Goal: Task Accomplishment & Management: Use online tool/utility

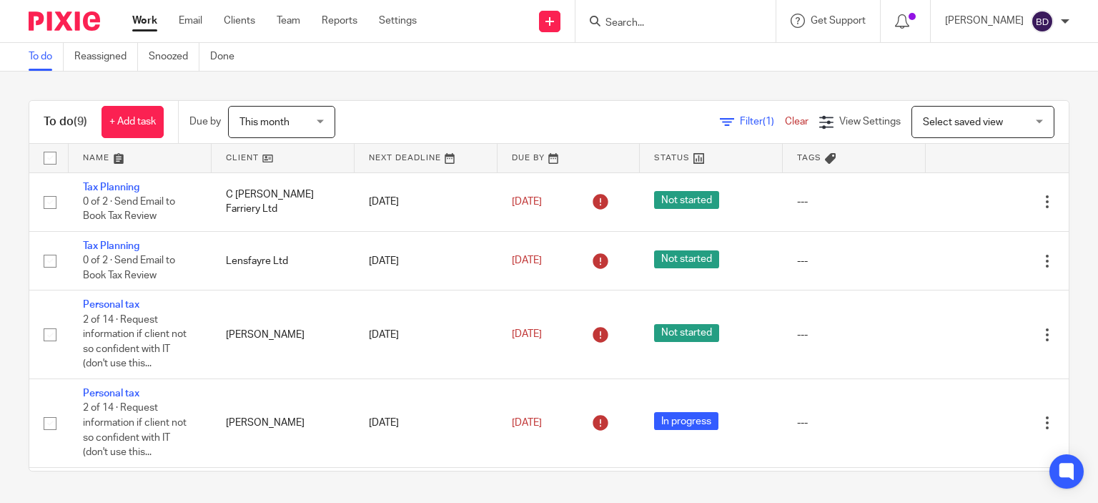
click at [642, 19] on input "Search" at bounding box center [668, 23] width 129 height 13
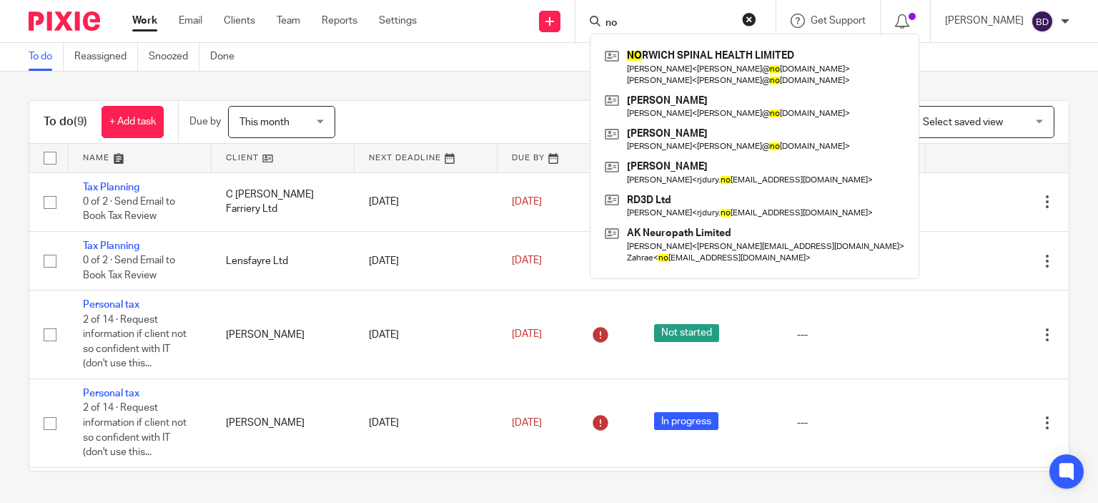
type input "n"
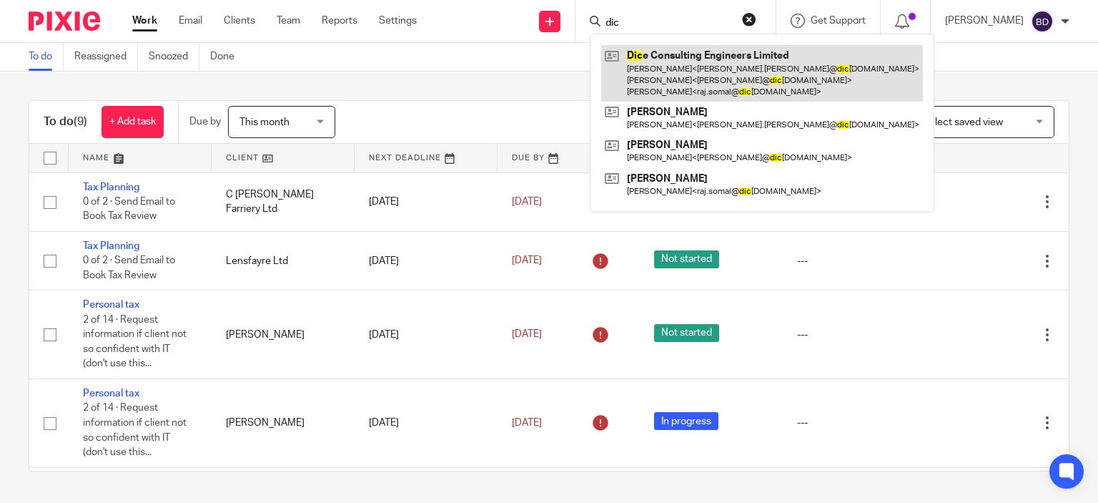
type input "dic"
click at [672, 68] on link at bounding box center [762, 73] width 322 height 56
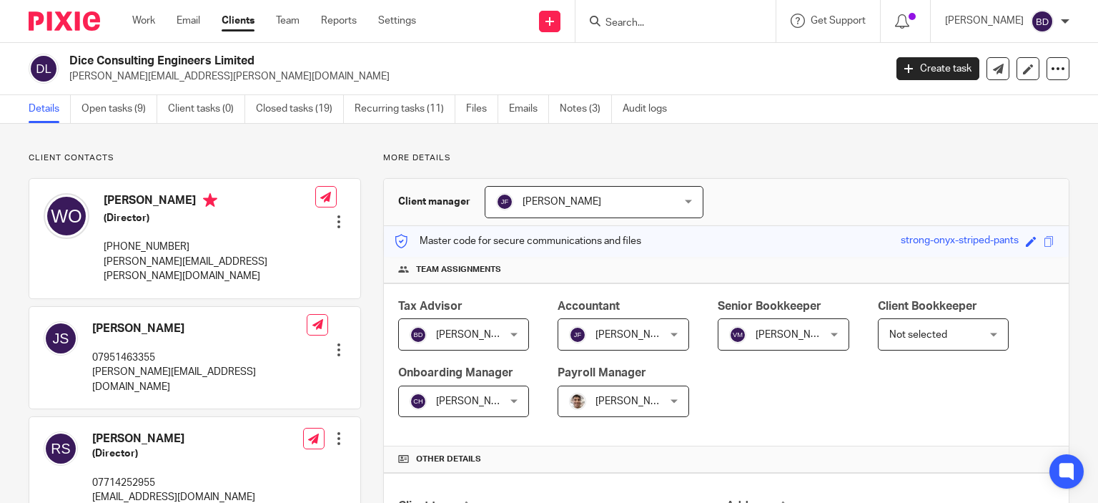
click at [631, 25] on input "Search" at bounding box center [668, 23] width 129 height 13
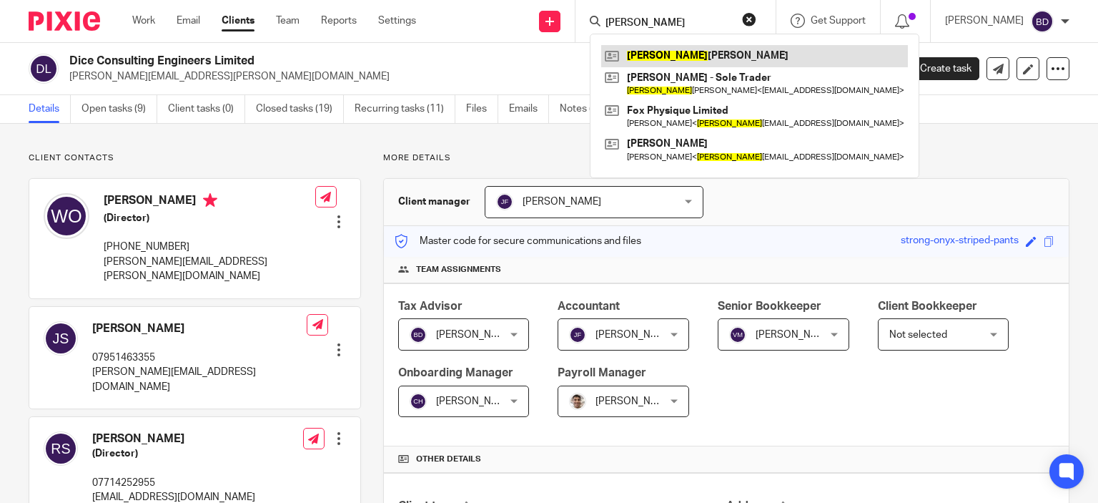
type input "danny"
click at [699, 65] on link at bounding box center [754, 55] width 307 height 21
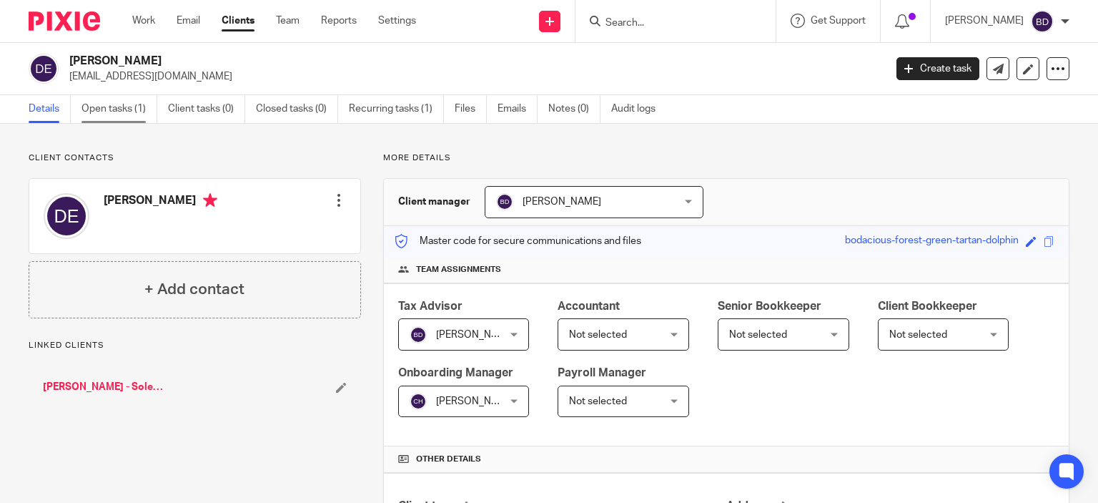
click at [123, 105] on link "Open tasks (1)" at bounding box center [120, 109] width 76 height 28
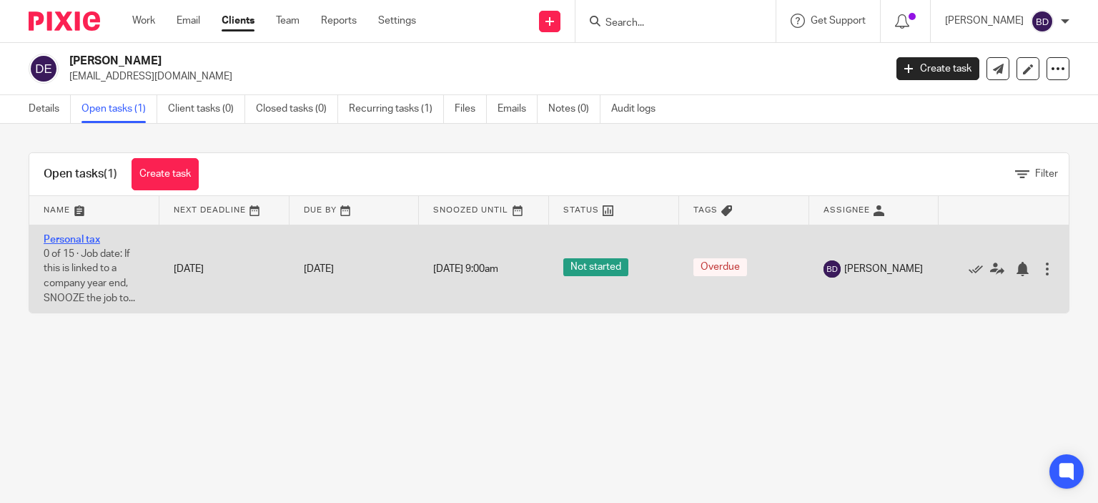
click at [89, 235] on link "Personal tax" at bounding box center [72, 240] width 56 height 10
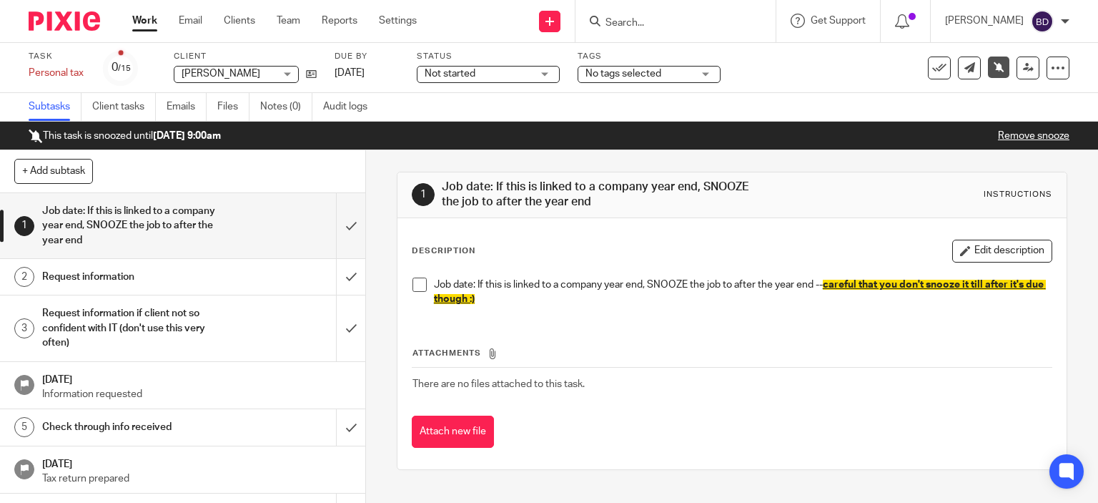
drag, startPoint x: 674, startPoint y: 11, endPoint x: 667, endPoint y: 29, distance: 19.9
click at [667, 29] on div at bounding box center [676, 21] width 200 height 42
click at [667, 29] on form at bounding box center [680, 21] width 152 height 18
click at [662, 27] on input "Search" at bounding box center [668, 23] width 129 height 13
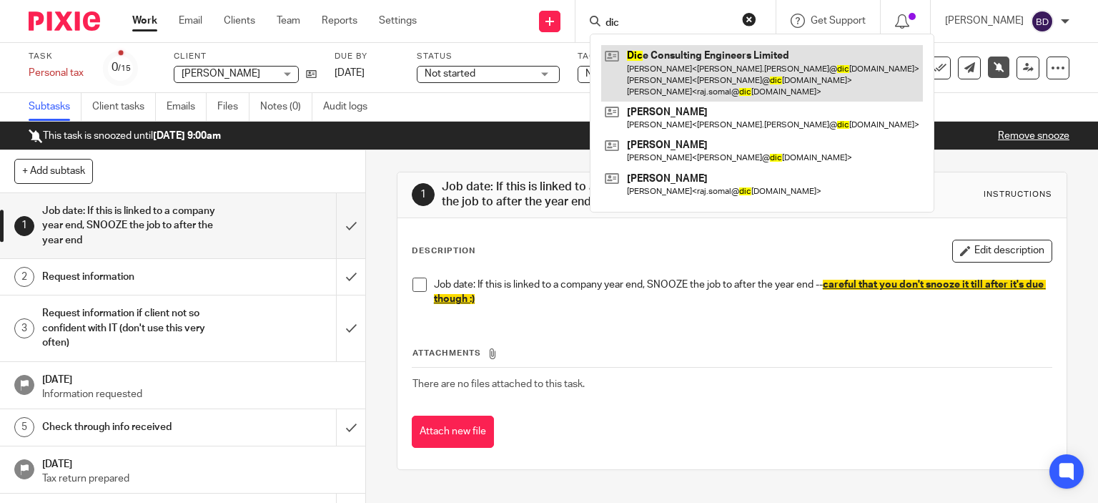
type input "dic"
click at [672, 66] on link at bounding box center [762, 73] width 322 height 56
